Goal: Information Seeking & Learning: Learn about a topic

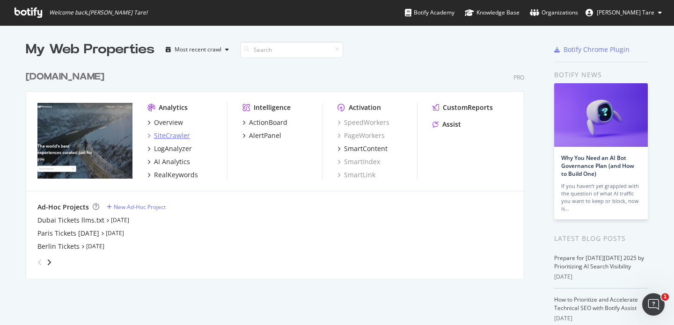
click at [176, 134] on div "SiteCrawler" at bounding box center [172, 135] width 36 height 9
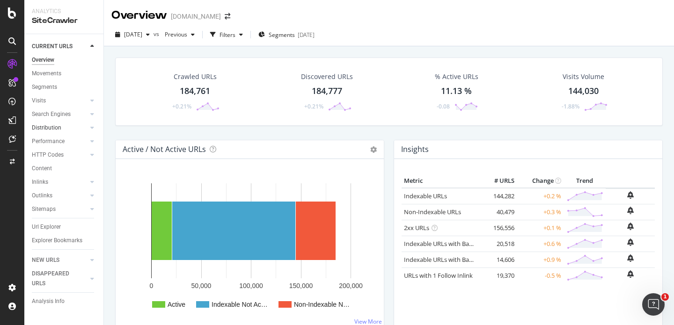
click at [87, 126] on div at bounding box center [82, 127] width 9 height 9
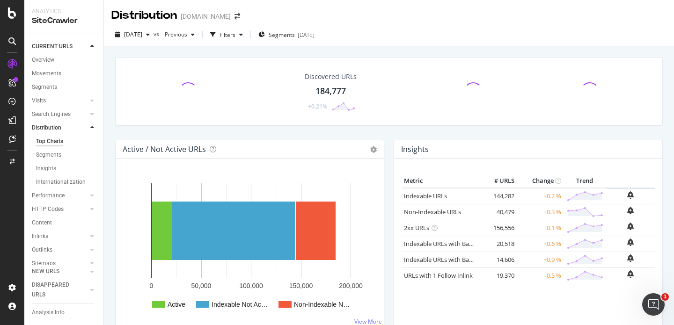
click at [92, 128] on div "Distribution" at bounding box center [68, 128] width 72 height 14
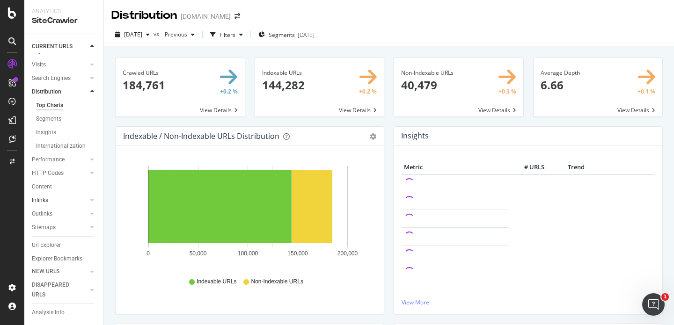
scroll to position [52, 0]
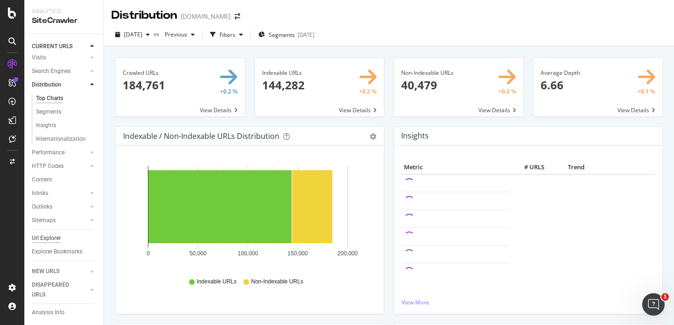
click at [51, 234] on div "Url Explorer" at bounding box center [46, 239] width 29 height 10
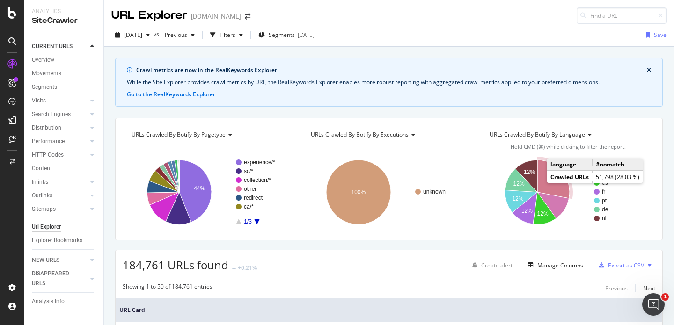
click at [539, 179] on icon "A chart." at bounding box center [553, 179] width 32 height 38
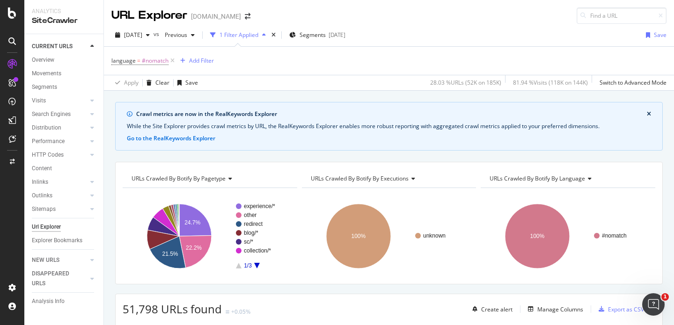
click at [257, 265] on icon "A chart." at bounding box center [257, 266] width 6 height 6
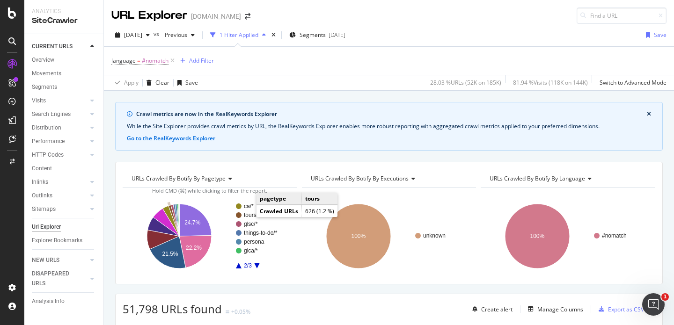
click at [241, 215] on circle "A chart." at bounding box center [239, 215] width 6 height 6
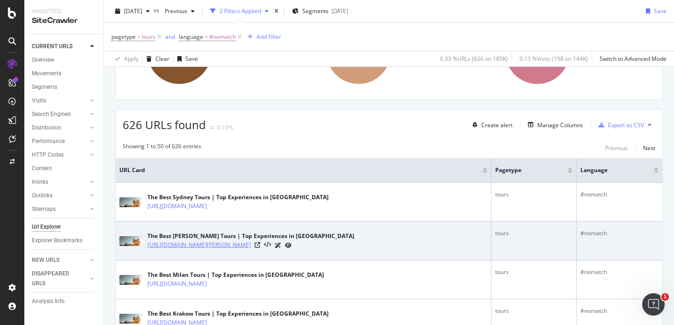
scroll to position [184, 0]
click at [264, 242] on div at bounding box center [273, 246] width 37 height 10
click at [260, 246] on icon at bounding box center [258, 246] width 6 height 6
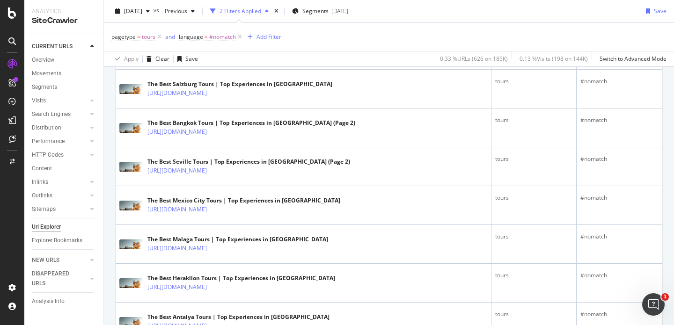
scroll to position [2039, 0]
